Goal: Task Accomplishment & Management: Complete application form

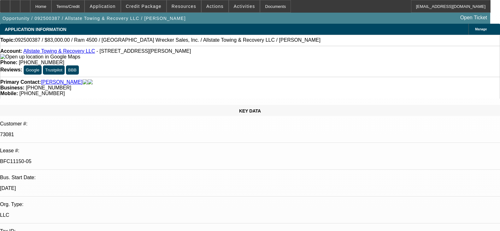
select select "0"
select select "2"
select select "0"
select select "6"
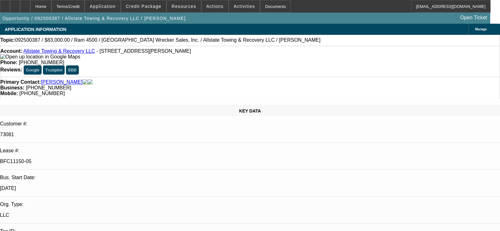
select select "0"
select select "2"
select select "0"
select select "6"
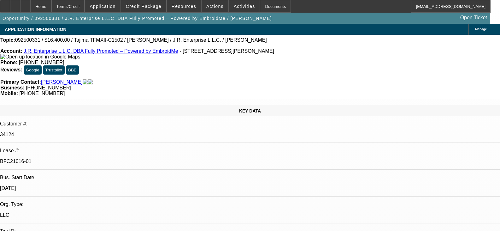
select select "0"
select select "2"
select select "0"
select select "6"
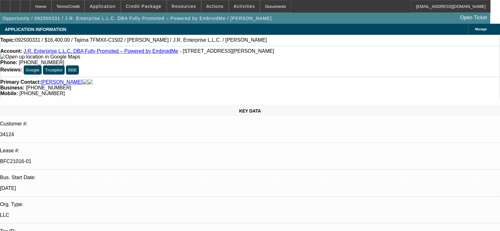
select select "0"
select select "2"
select select "0.1"
select select "4"
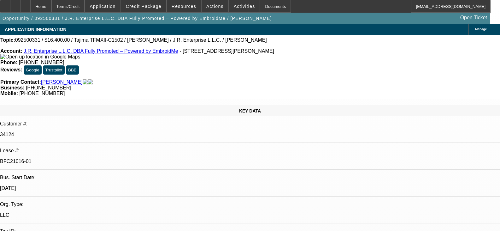
select select "0"
select select "2"
select select "0"
select select "6"
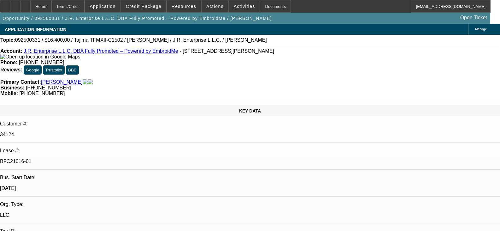
select select "0"
select select "2"
select select "0.1"
select select "4"
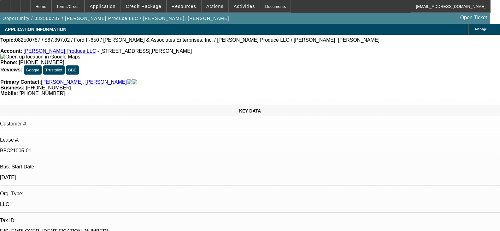
select select "0"
select select "6"
select select "0"
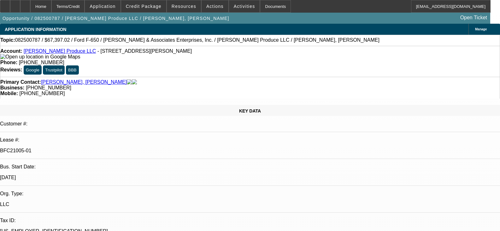
select select "0"
select select "6"
select select "0"
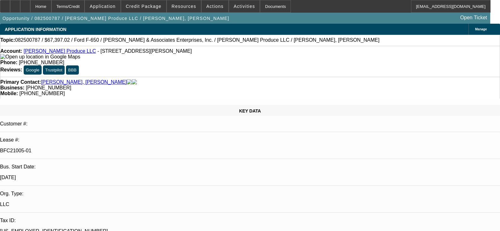
select select "0"
select select "6"
select select "0"
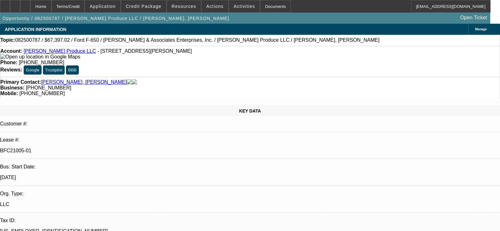
select select "6"
click at [50, 50] on link "[PERSON_NAME] Produce LLC" at bounding box center [60, 50] width 72 height 5
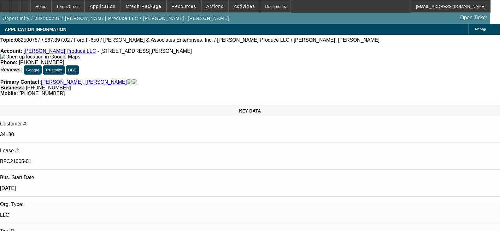
select select "0"
select select "6"
select select "0"
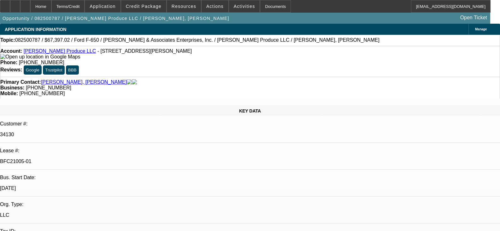
select select "0"
select select "6"
select select "0"
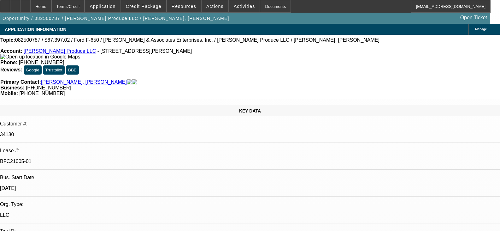
select select "0"
select select "6"
select select "0"
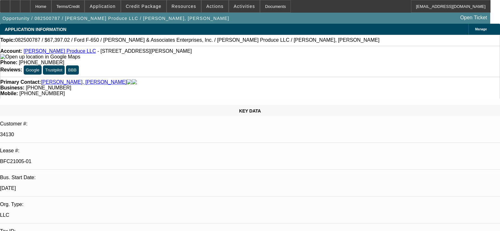
select select "6"
